Goal: Navigation & Orientation: Find specific page/section

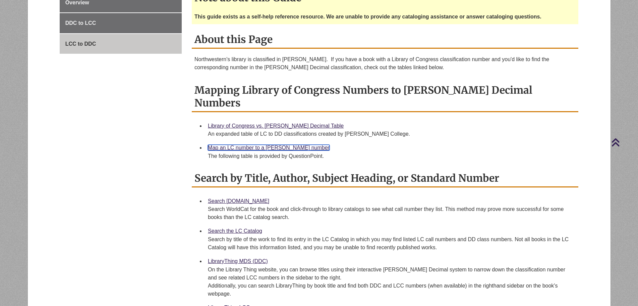
scroll to position [134, 0]
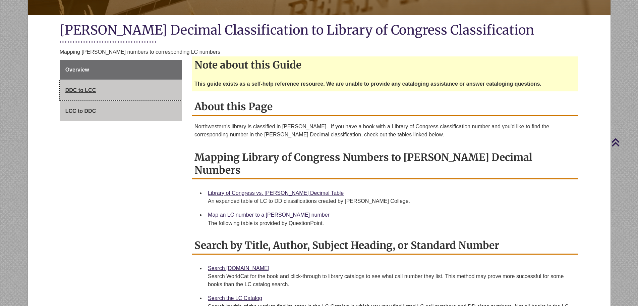
click at [83, 95] on link "DDC to LCC" at bounding box center [121, 90] width 122 height 20
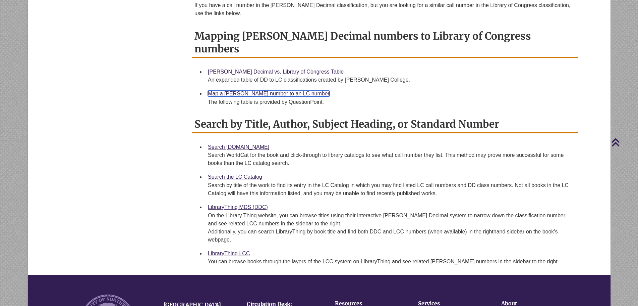
scroll to position [235, 0]
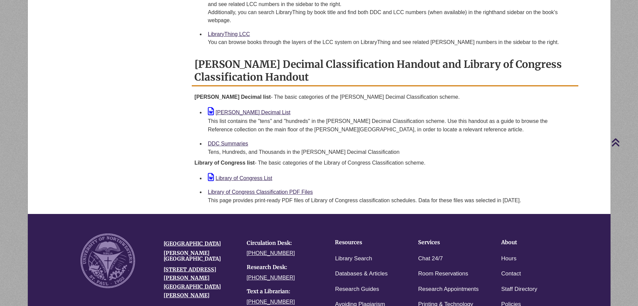
scroll to position [470, 0]
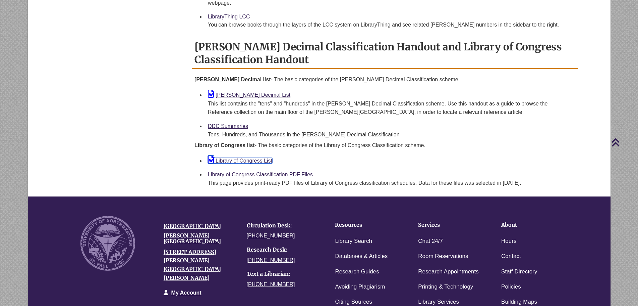
click at [252, 162] on link "Library of Congress List" at bounding box center [240, 161] width 64 height 6
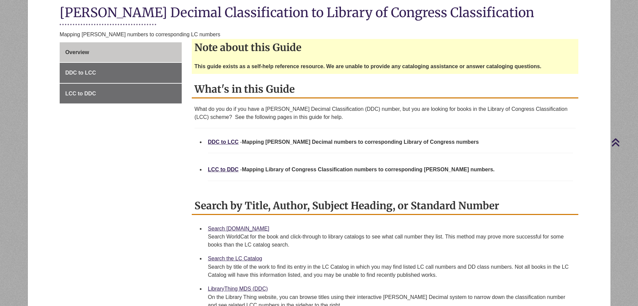
scroll to position [134, 0]
